Goal: Transaction & Acquisition: Purchase product/service

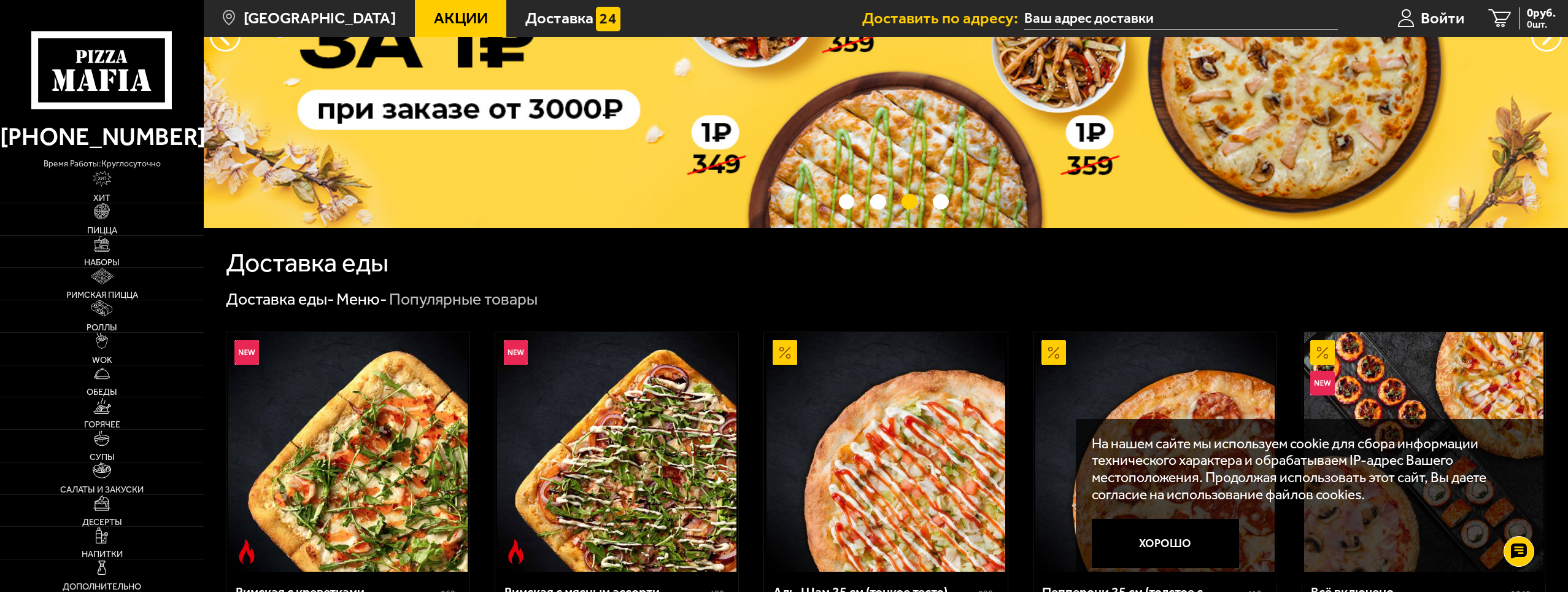
scroll to position [31, 0]
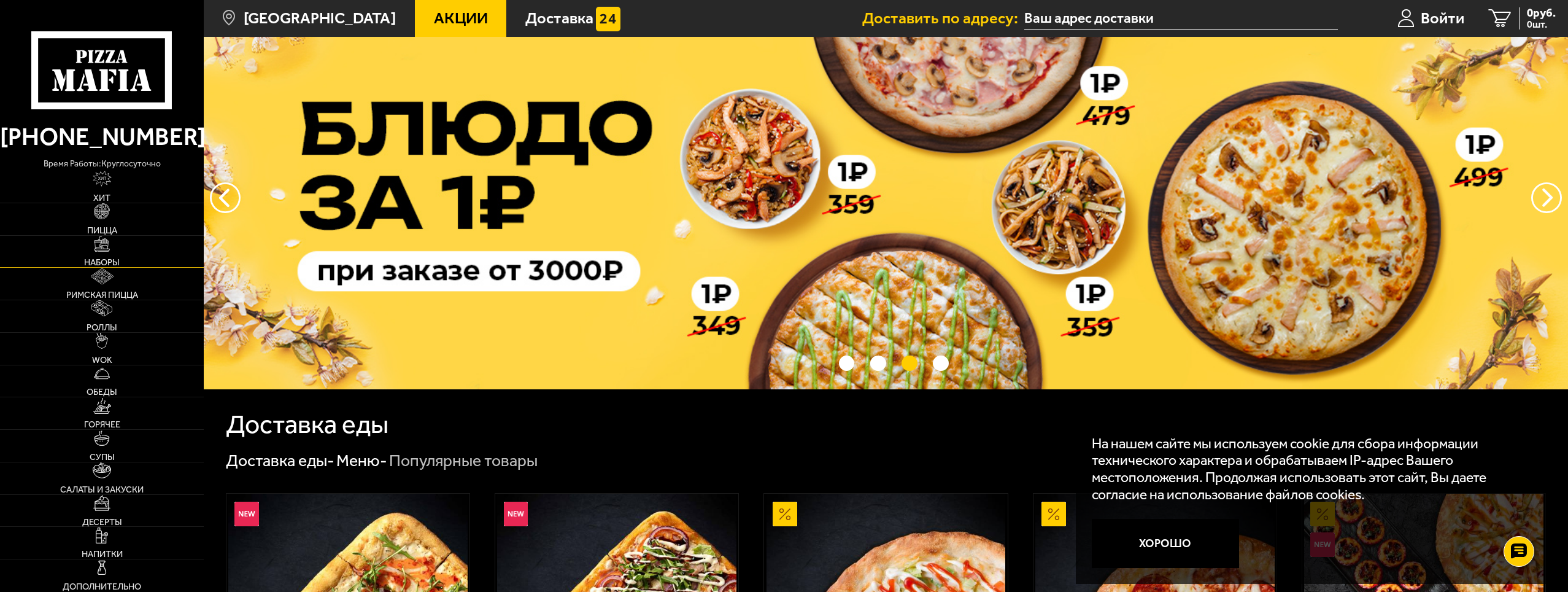
click at [104, 258] on span "Наборы" at bounding box center [102, 262] width 36 height 9
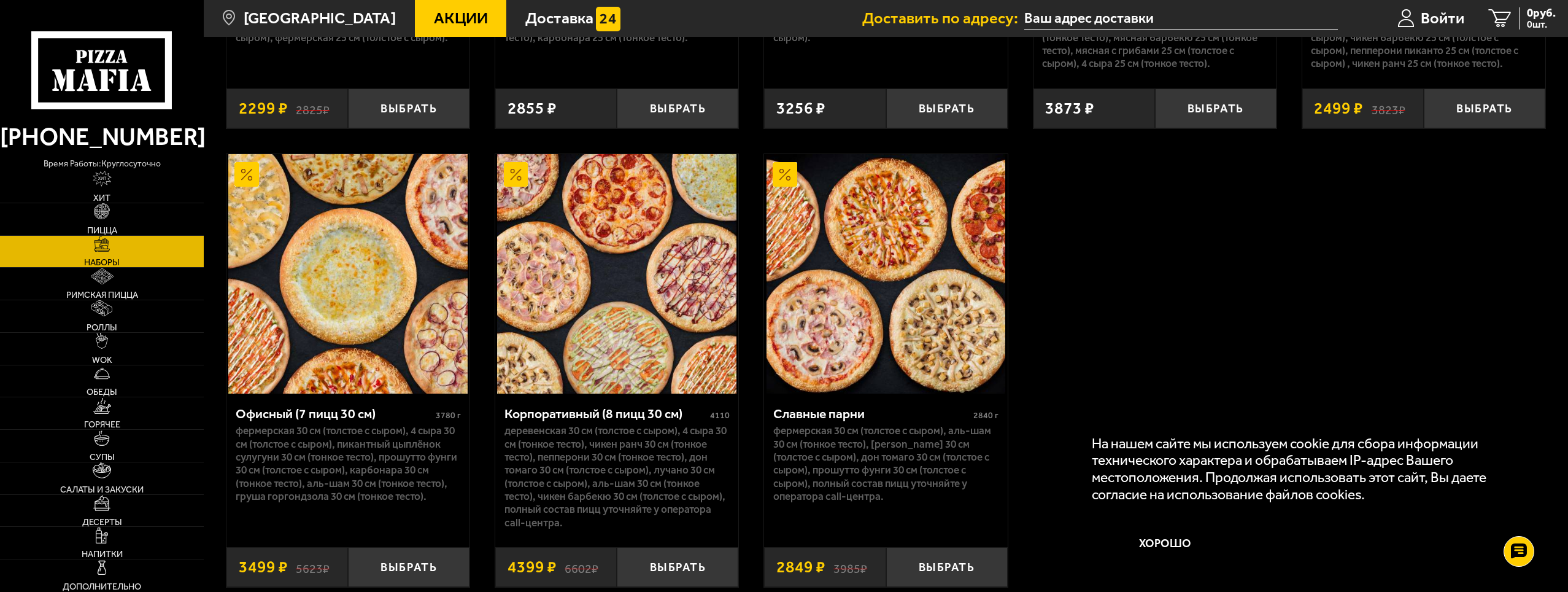
scroll to position [2518, 0]
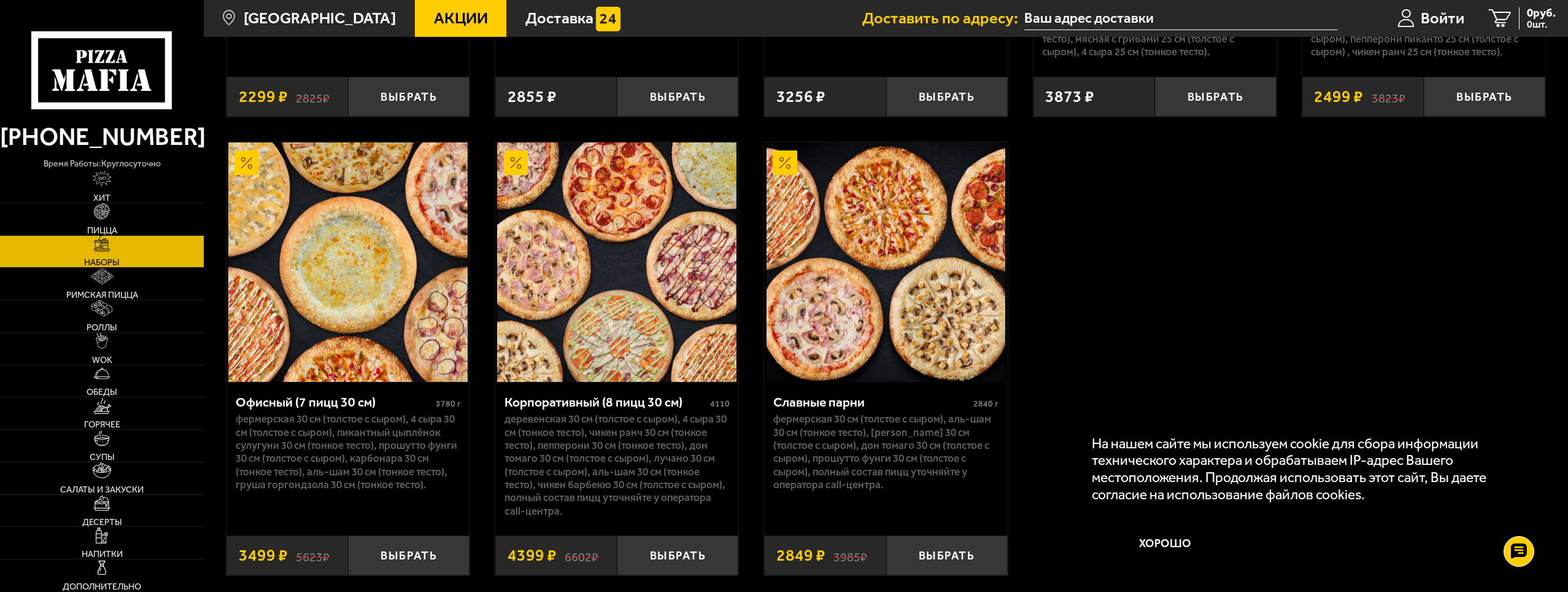
click at [613, 229] on img at bounding box center [617, 262] width 239 height 239
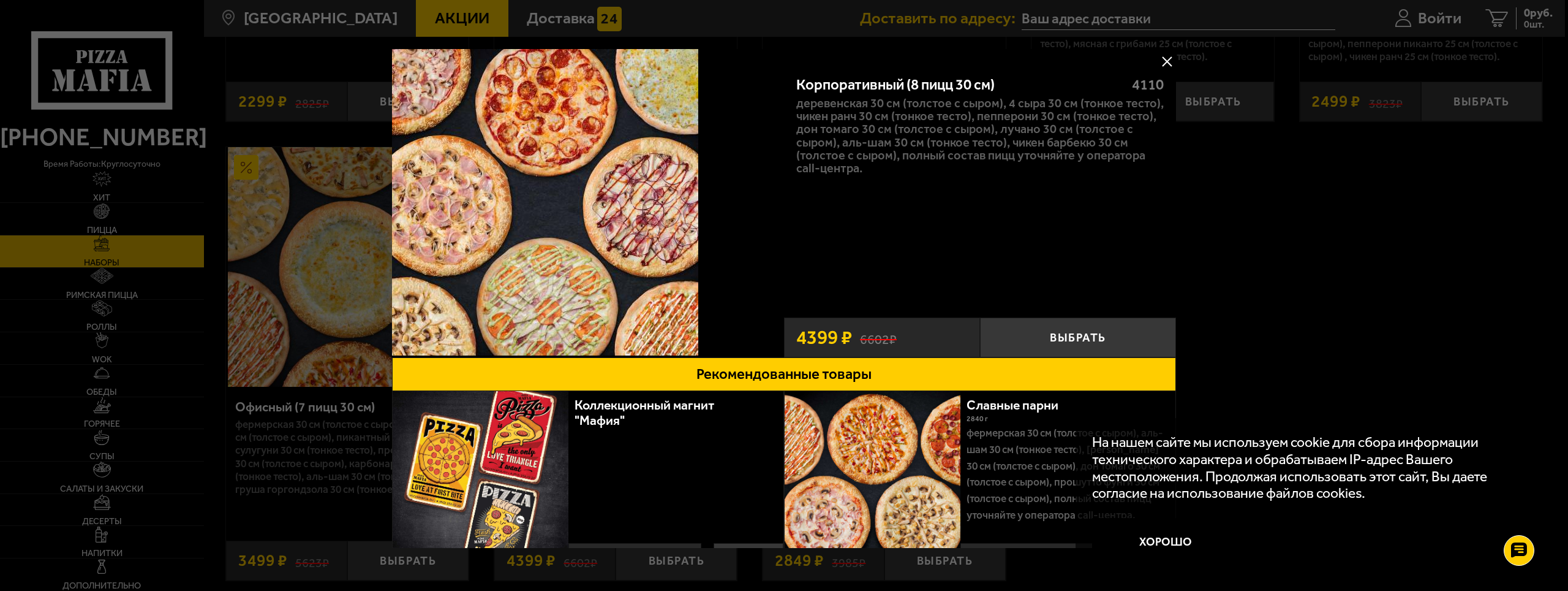
click at [606, 202] on img at bounding box center [545, 202] width 306 height 307
click at [835, 338] on span "4399 ₽" at bounding box center [824, 337] width 56 height 19
click at [869, 184] on div "Корпоративный (8 пицц 30 см) 4110 Деревенская 30 см (толстое с сыром), 4 сыра 3…" at bounding box center [980, 185] width 392 height 248
drag, startPoint x: 865, startPoint y: 138, endPoint x: 867, endPoint y: 121, distance: 17.1
click at [865, 135] on p "Деревенская 30 см (толстое с сыром), 4 сыра 30 см (тонкое тесто), Чикен Ранч 30…" at bounding box center [980, 136] width 367 height 79
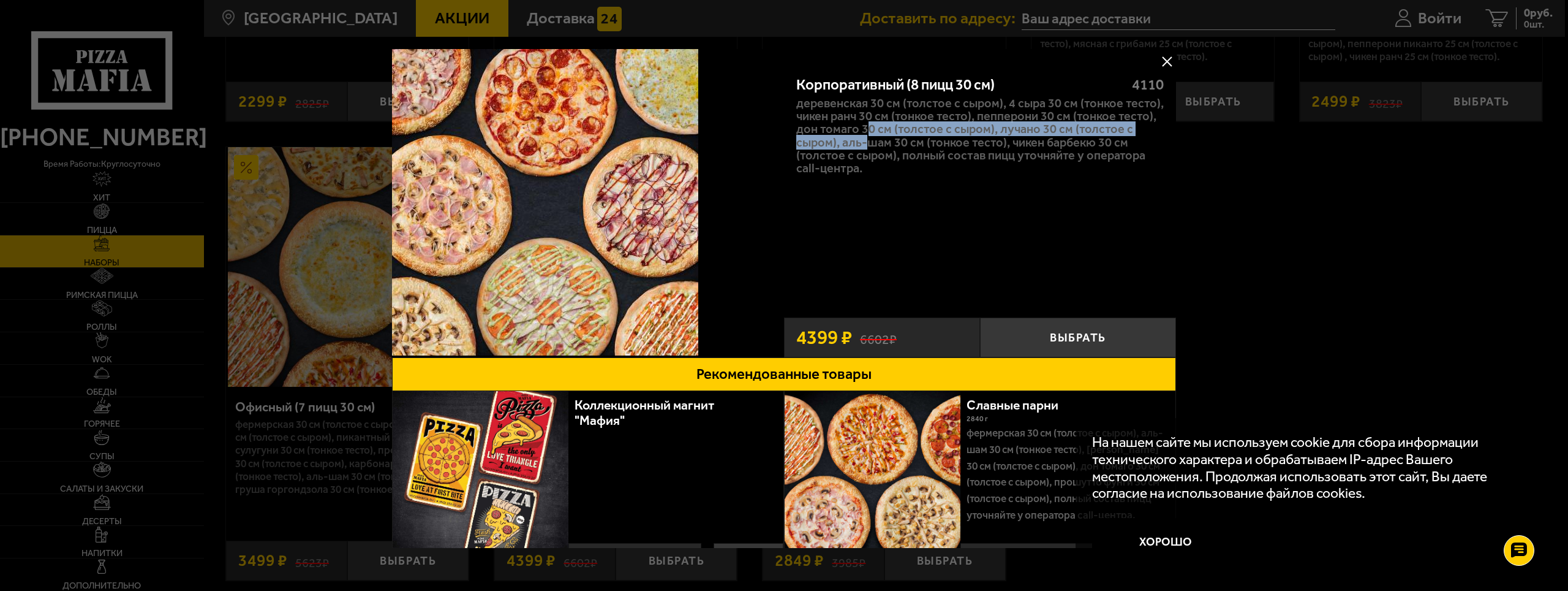
click at [1165, 57] on button at bounding box center [1167, 61] width 19 height 19
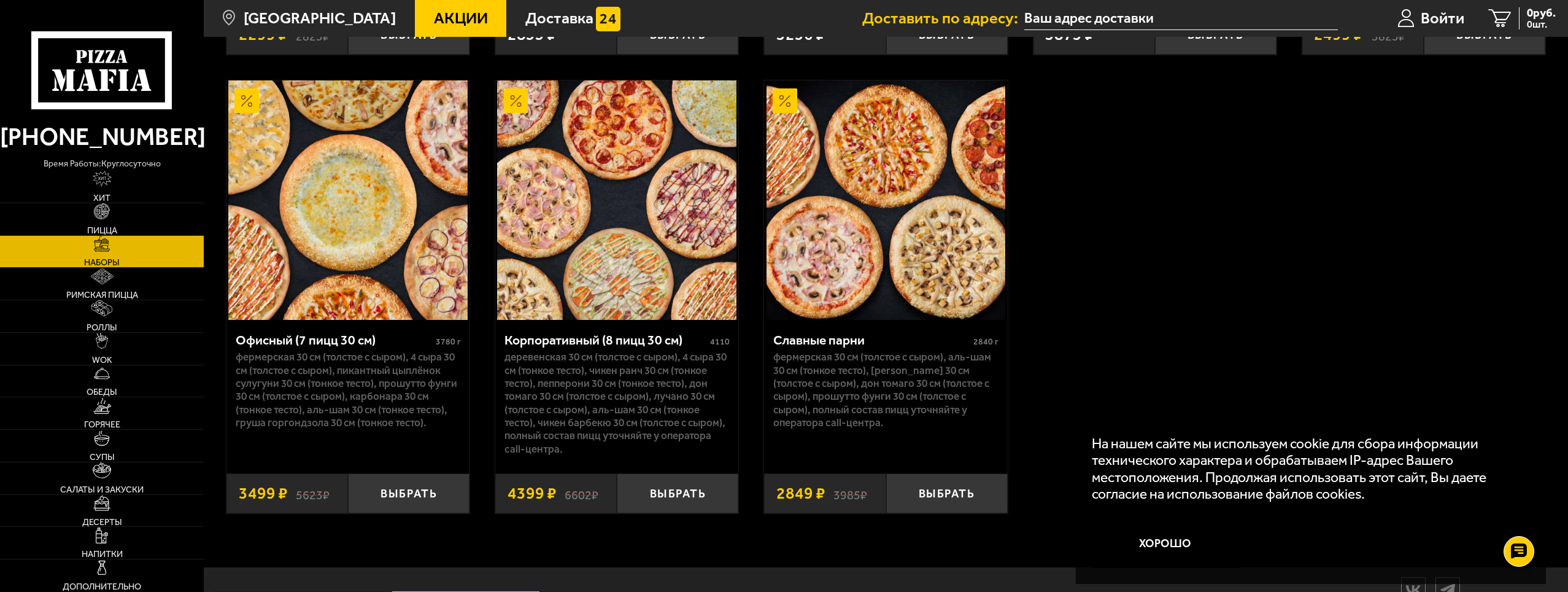
scroll to position [2579, 0]
